Goal: Navigation & Orientation: Find specific page/section

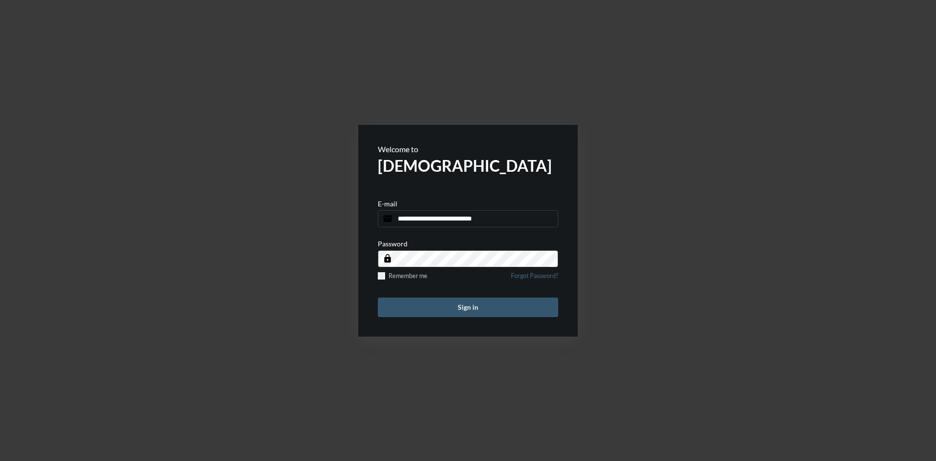
click at [483, 307] on button "Sign in" at bounding box center [468, 307] width 180 height 20
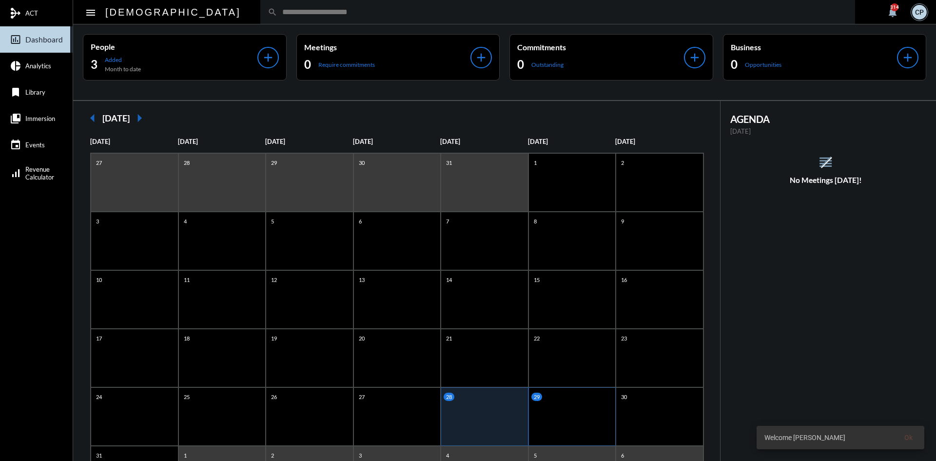
click at [568, 427] on div "29" at bounding box center [573, 416] width 88 height 59
